Goal: Navigation & Orientation: Find specific page/section

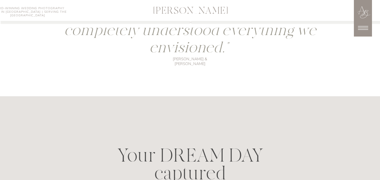
scroll to position [2787, 0]
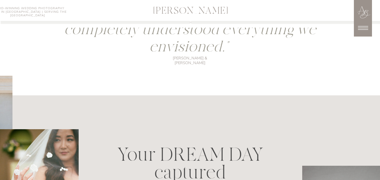
click at [356, 30] on icon at bounding box center [362, 27] width 15 height 15
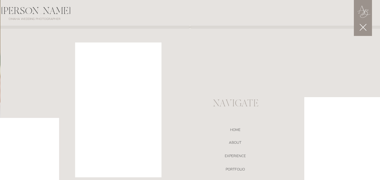
scroll to position [2916, 0]
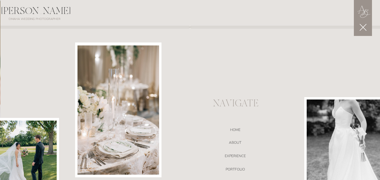
click at [365, 26] on icon at bounding box center [363, 27] width 12 height 12
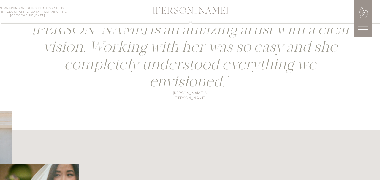
scroll to position [2736, 0]
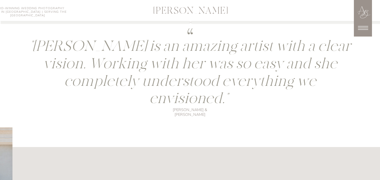
click at [359, 29] on icon at bounding box center [362, 27] width 15 height 15
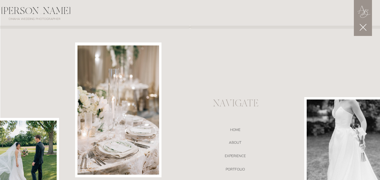
scroll to position [3104, 0]
click at [361, 24] on icon at bounding box center [363, 27] width 12 height 12
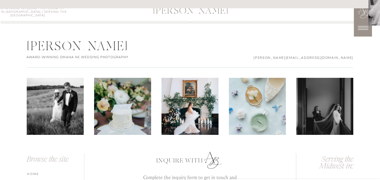
click at [361, 28] on icon at bounding box center [363, 28] width 10 height 4
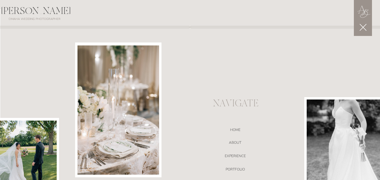
click at [359, 29] on icon at bounding box center [363, 27] width 12 height 12
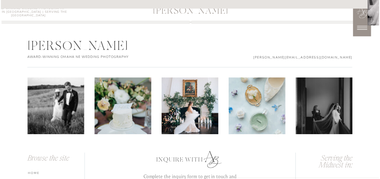
scroll to position [3160, 0]
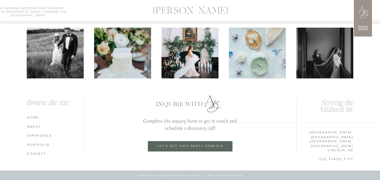
click at [37, 128] on nav "ABOUT" at bounding box center [56, 126] width 58 height 4
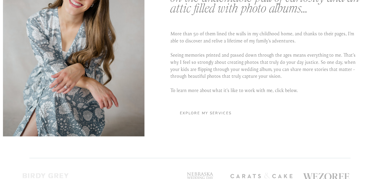
scroll to position [1149, 0]
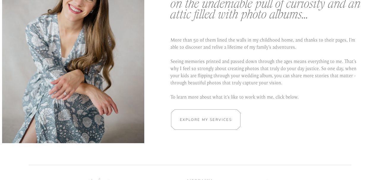
click at [205, 116] on div at bounding box center [206, 119] width 104 height 20
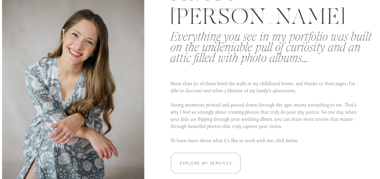
scroll to position [1105, 0]
